Goal: Information Seeking & Learning: Learn about a topic

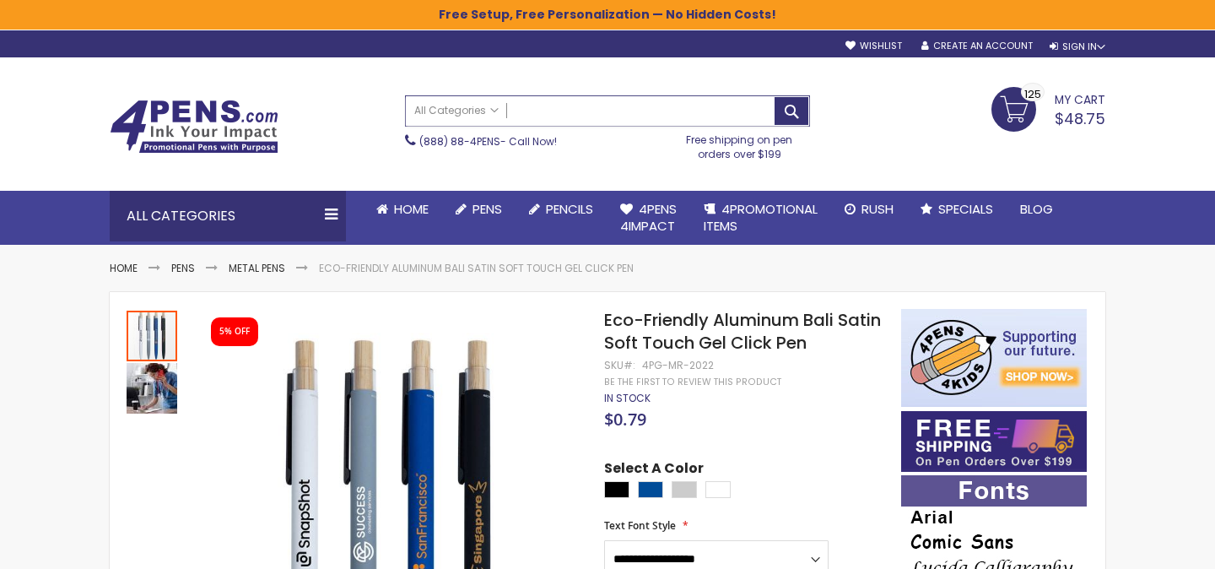
click at [563, 100] on input "Search" at bounding box center [607, 111] width 403 height 30
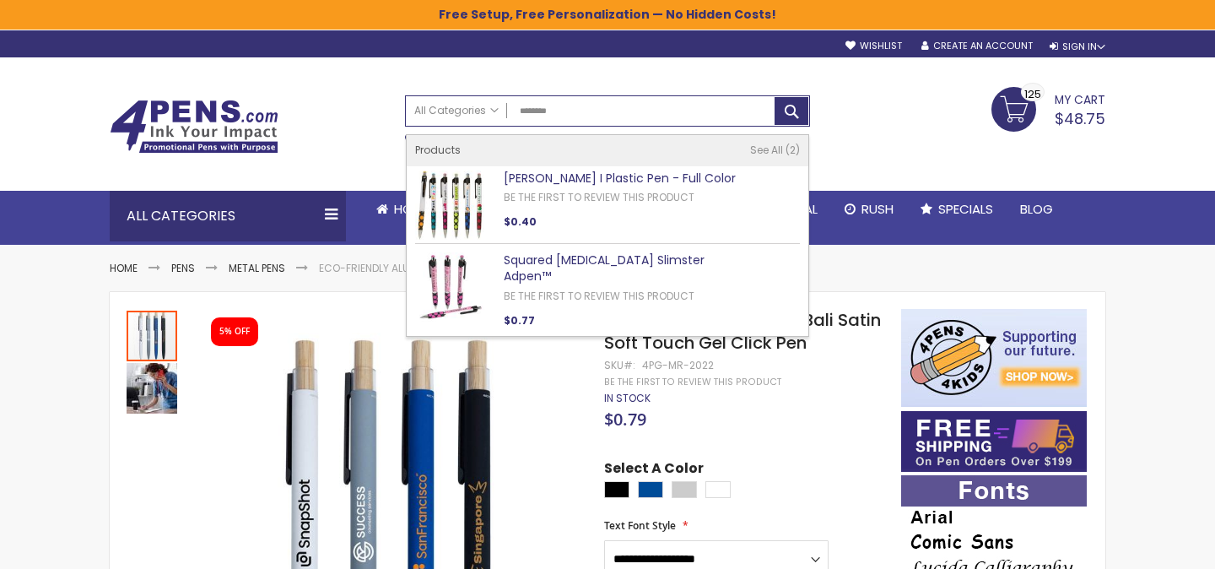
click at [571, 171] on link "[PERSON_NAME] I Plastic Pen - Full Color" at bounding box center [620, 178] width 232 height 17
type input "********"
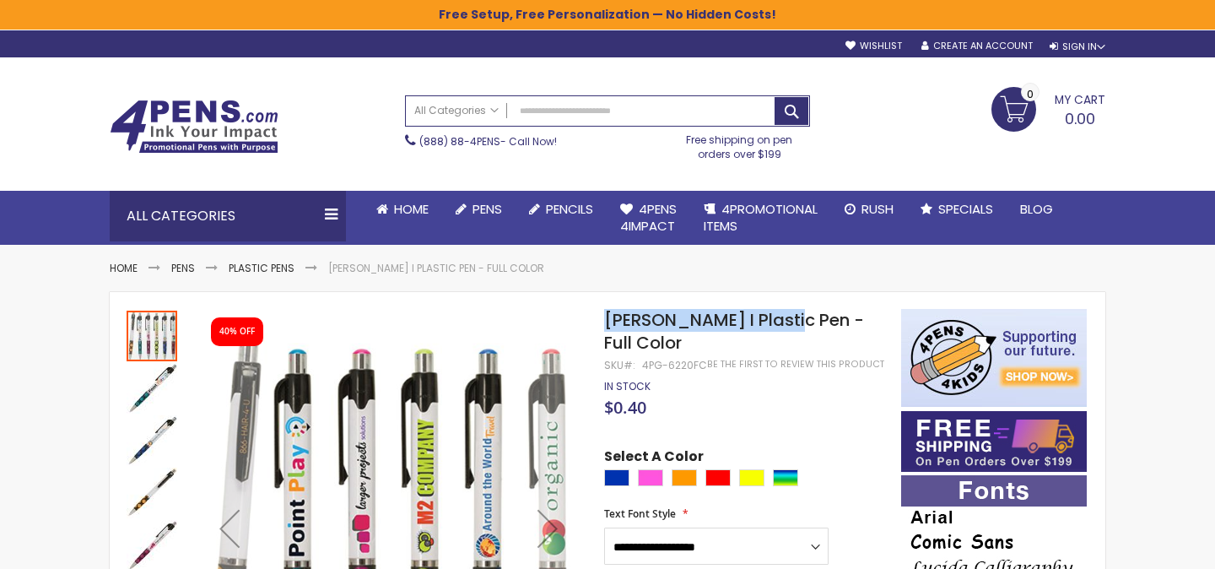
drag, startPoint x: 607, startPoint y: 322, endPoint x: 783, endPoint y: 319, distance: 176.4
click at [783, 319] on span "[PERSON_NAME] I Plastic Pen - Full Color" at bounding box center [734, 331] width 260 height 46
copy span "Madeline I Plastic Pen"
click at [642, 331] on span "[PERSON_NAME] I Plastic Pen - Full Color" at bounding box center [734, 331] width 260 height 46
drag, startPoint x: 607, startPoint y: 322, endPoint x: 886, endPoint y: 322, distance: 279.4
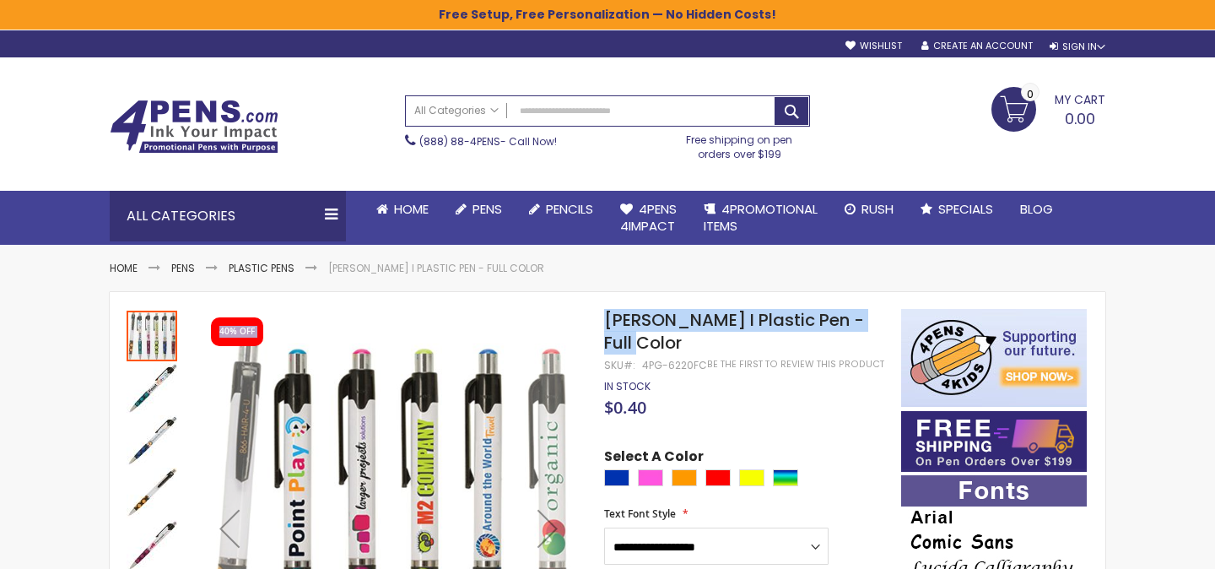
drag, startPoint x: 891, startPoint y: 323, endPoint x: 883, endPoint y: 317, distance: 9.6
copy div "Skip to the end of the images gallery 40% OFF Skip to the beginning of the imag…"
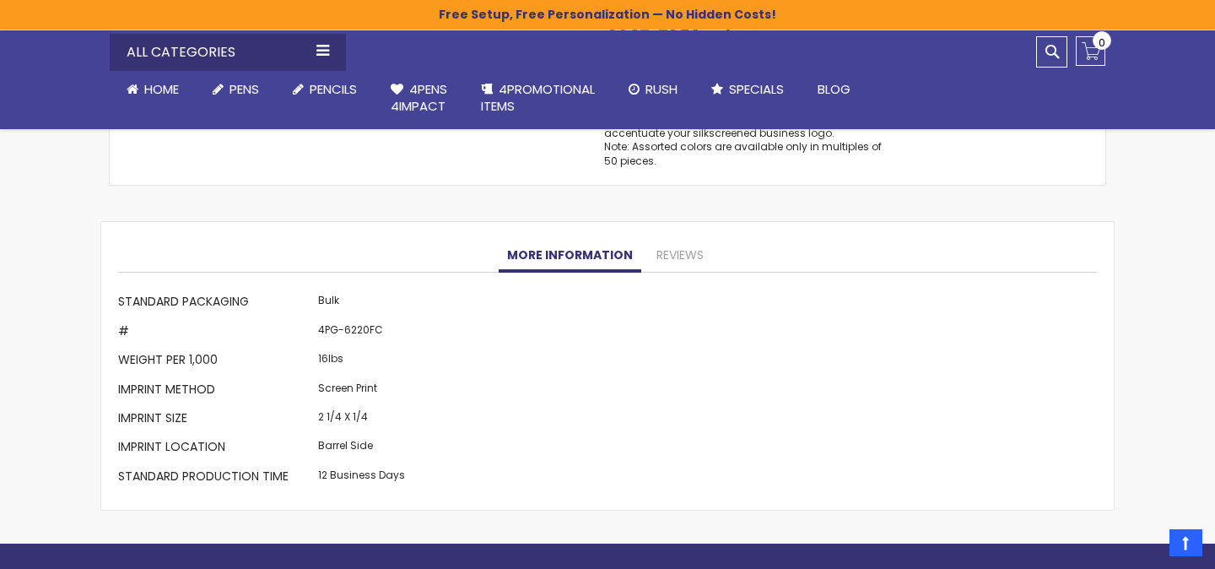
scroll to position [1492, 0]
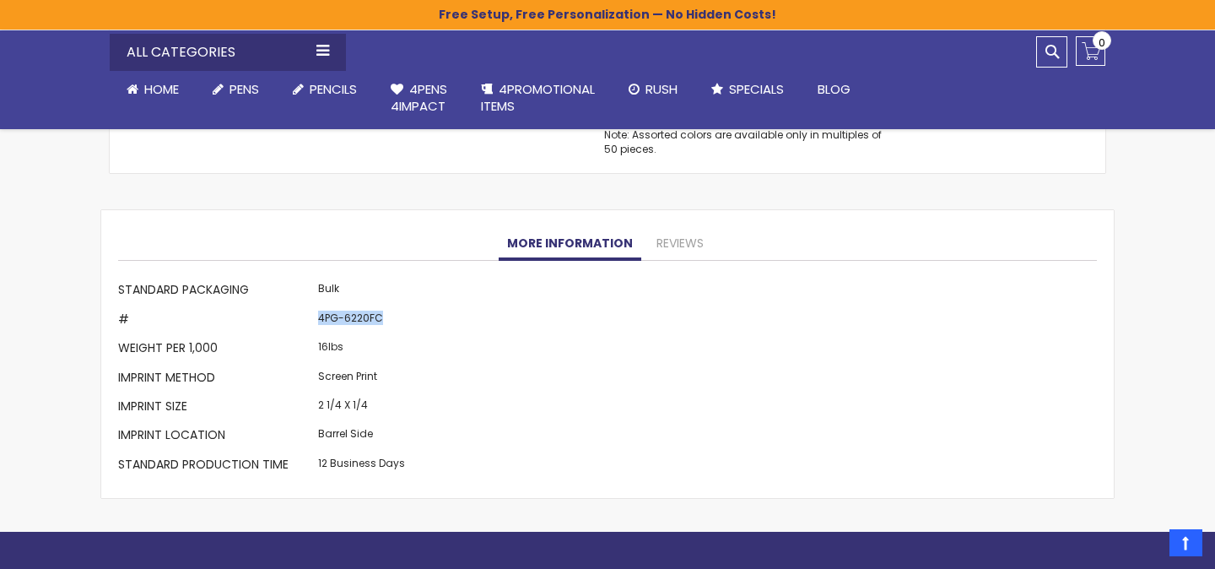
drag, startPoint x: 391, startPoint y: 300, endPoint x: 318, endPoint y: 295, distance: 72.7
click at [318, 306] on td "4PG-6220FC" at bounding box center [361, 320] width 95 height 29
copy td "4PG-6220FC"
